Goal: Find specific page/section: Find specific page/section

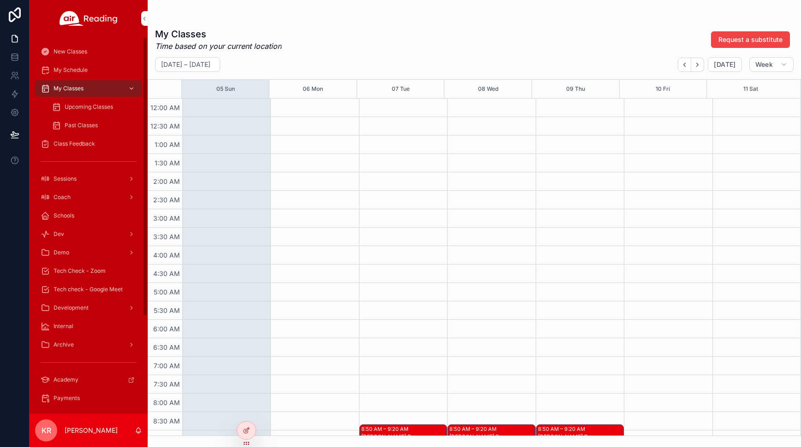
scroll to position [231, 0]
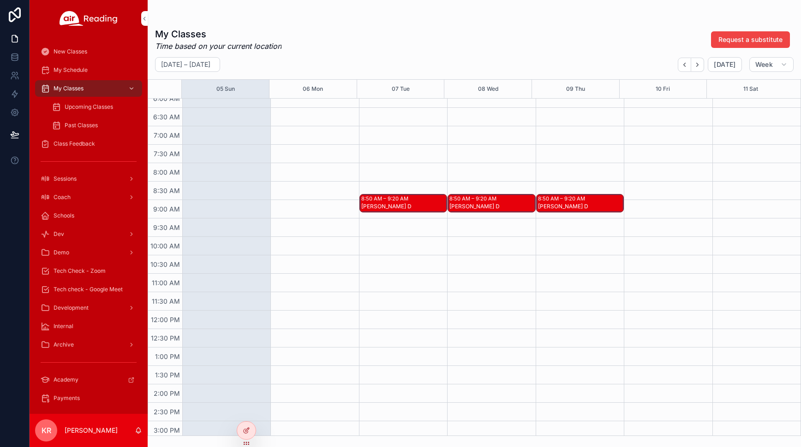
click at [88, 107] on span "Upcoming Classes" at bounding box center [89, 106] width 48 height 7
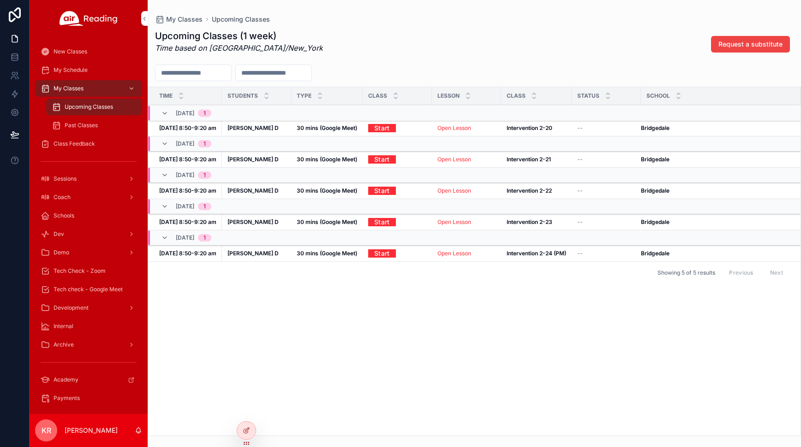
click at [0, 0] on div at bounding box center [0, 0] width 0 height 0
click at [0, 0] on icon at bounding box center [0, 0] width 0 height 0
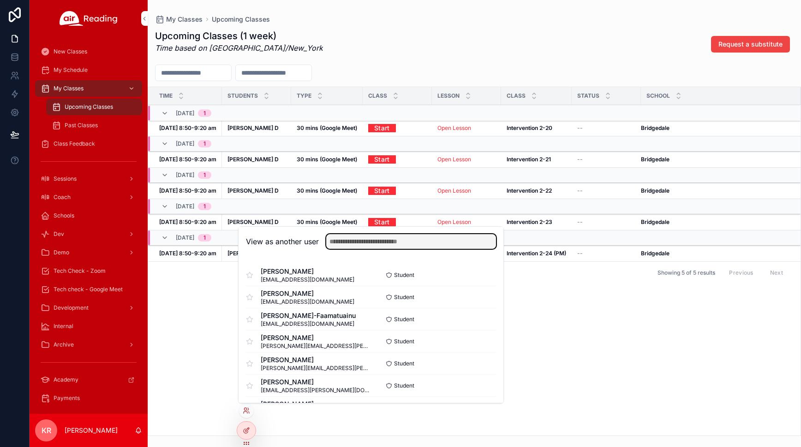
click at [354, 237] on input "text" at bounding box center [411, 241] width 170 height 15
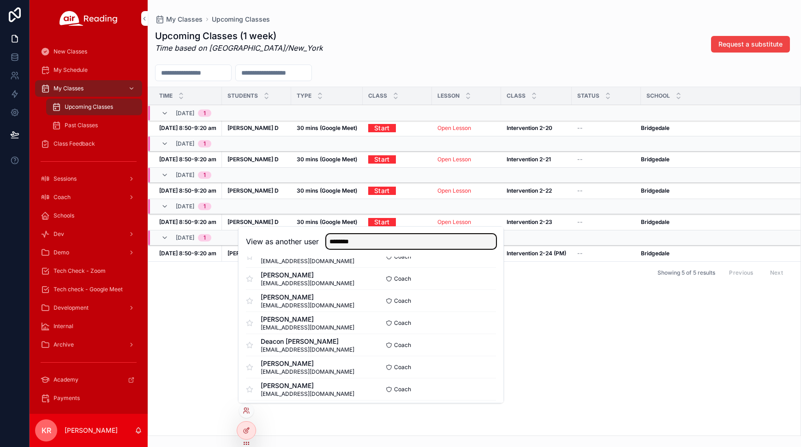
scroll to position [138, 0]
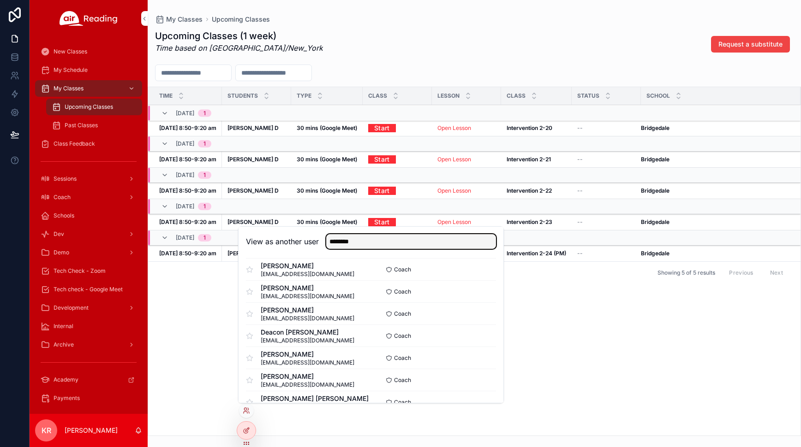
type input "********"
click at [0, 0] on button "Select" at bounding box center [0, 0] width 0 height 0
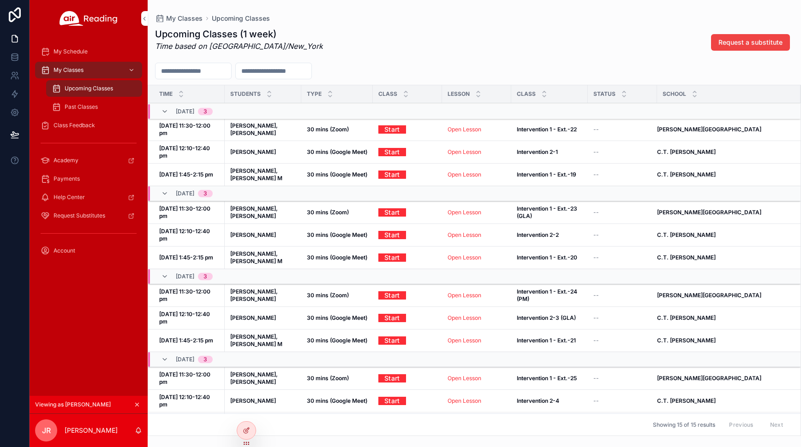
click at [93, 105] on span "Past Classes" at bounding box center [81, 106] width 33 height 7
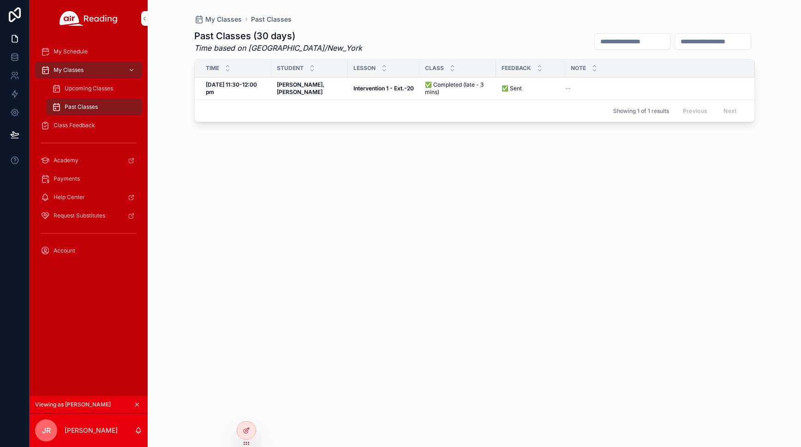
click at [94, 91] on span "Upcoming Classes" at bounding box center [89, 88] width 48 height 7
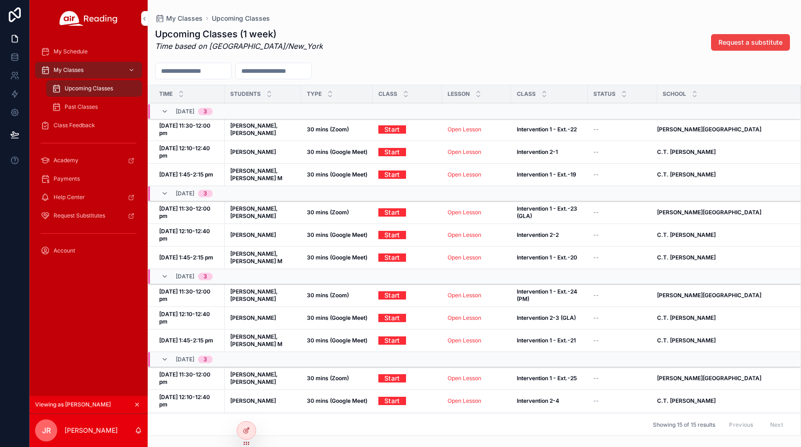
click at [134, 405] on icon "scrollable content" at bounding box center [137, 405] width 6 height 6
